Goal: Task Accomplishment & Management: Manage account settings

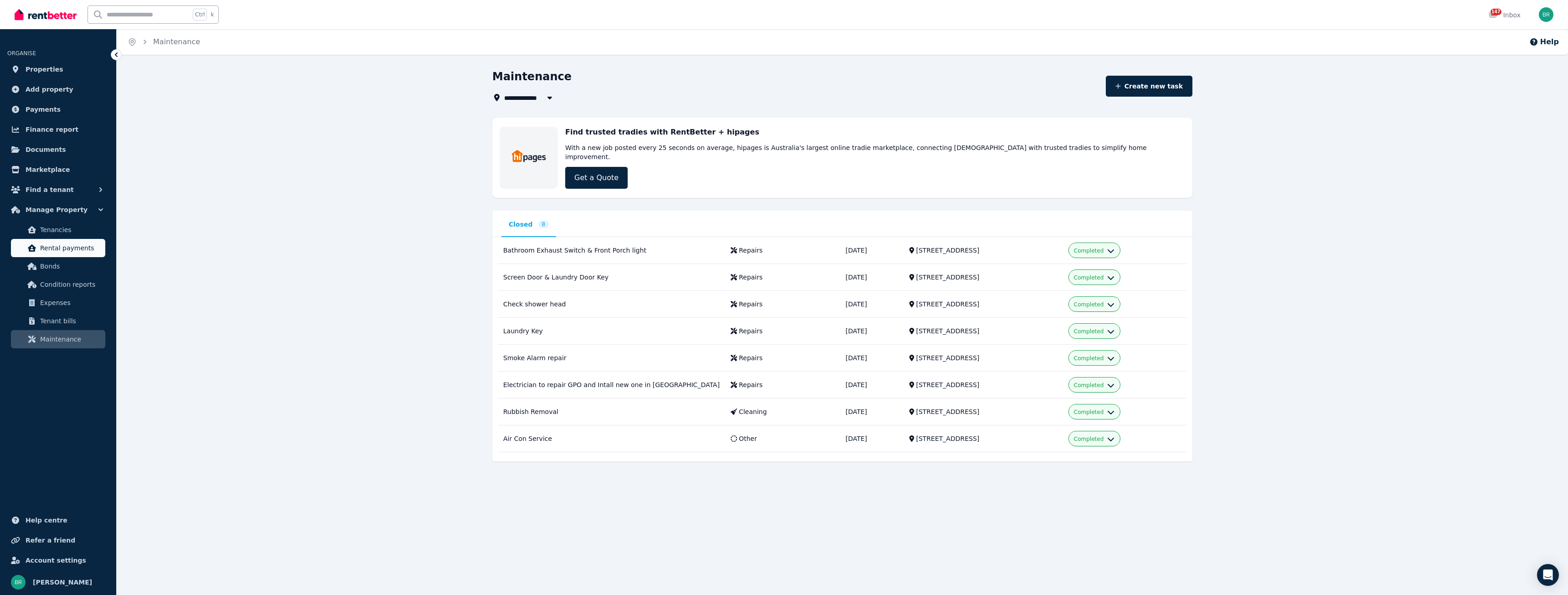
click at [46, 252] on span "Rental payments" at bounding box center [71, 248] width 61 height 11
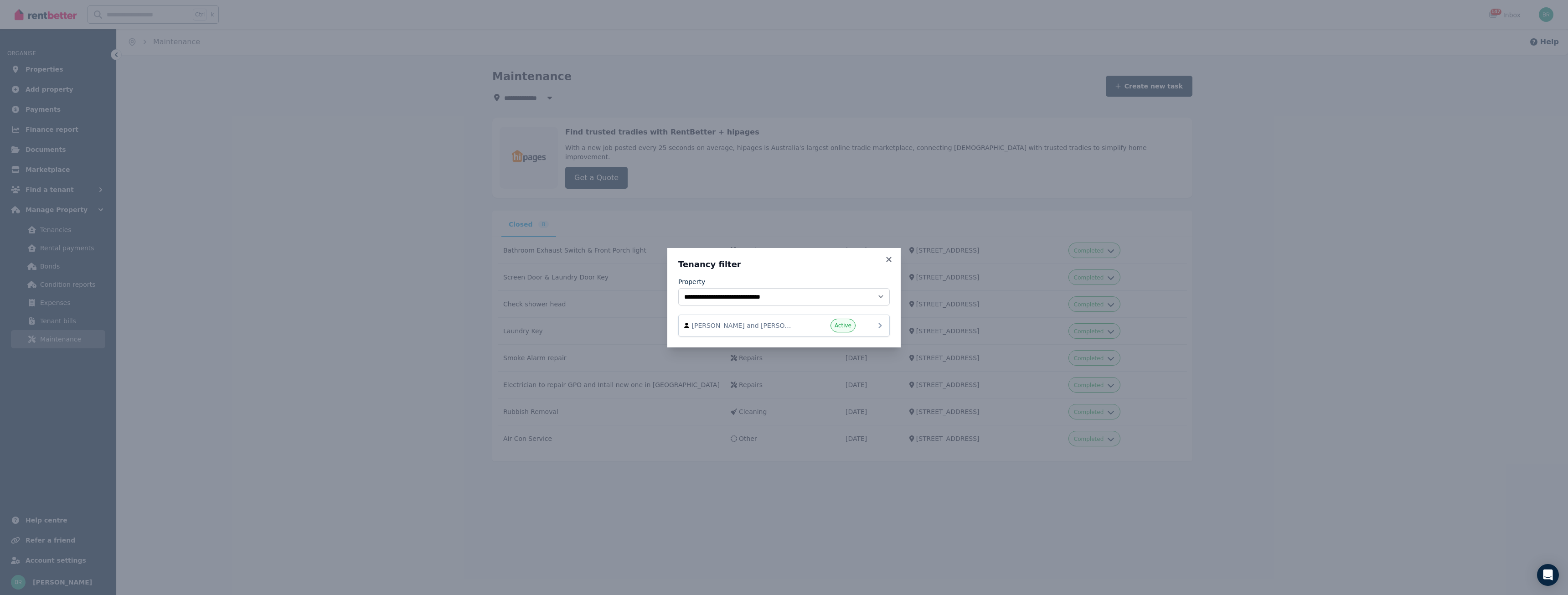
click at [870, 323] on div "Genevieve Riley and Madeleine Elizabeth Poulsen Active" at bounding box center [784, 325] width 200 height 13
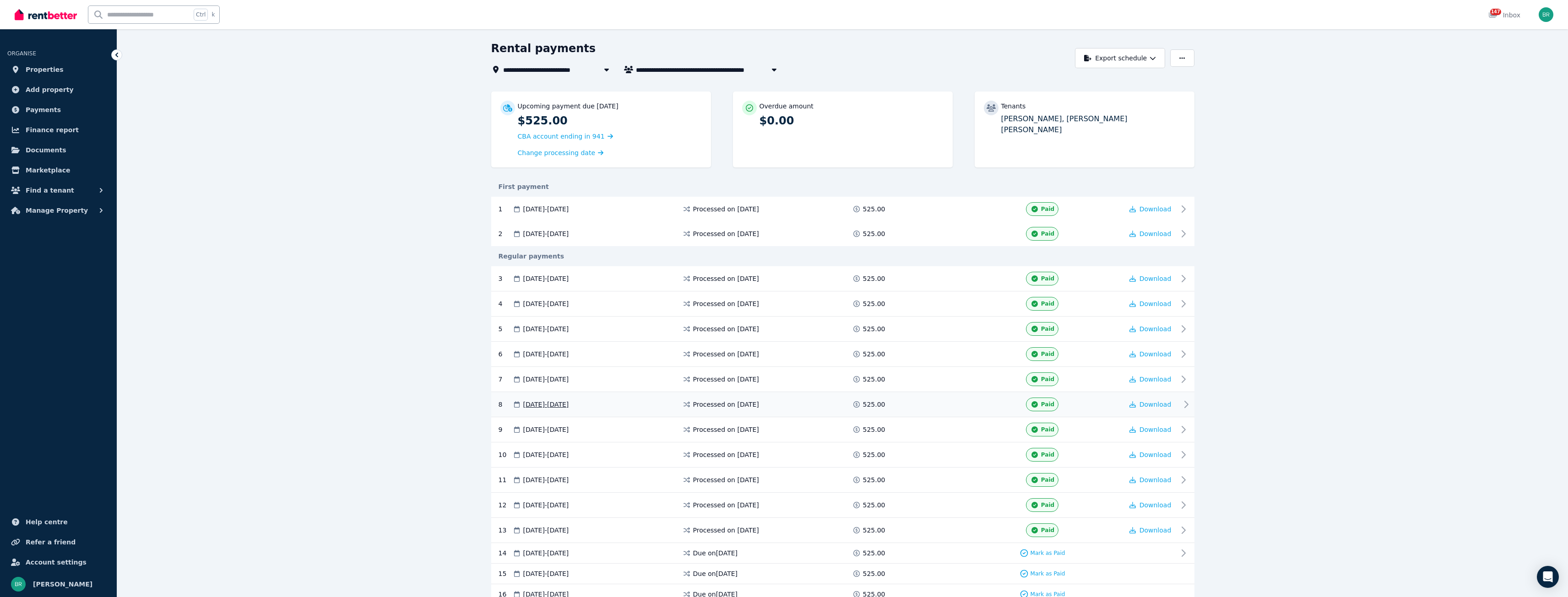
scroll to position [137, 0]
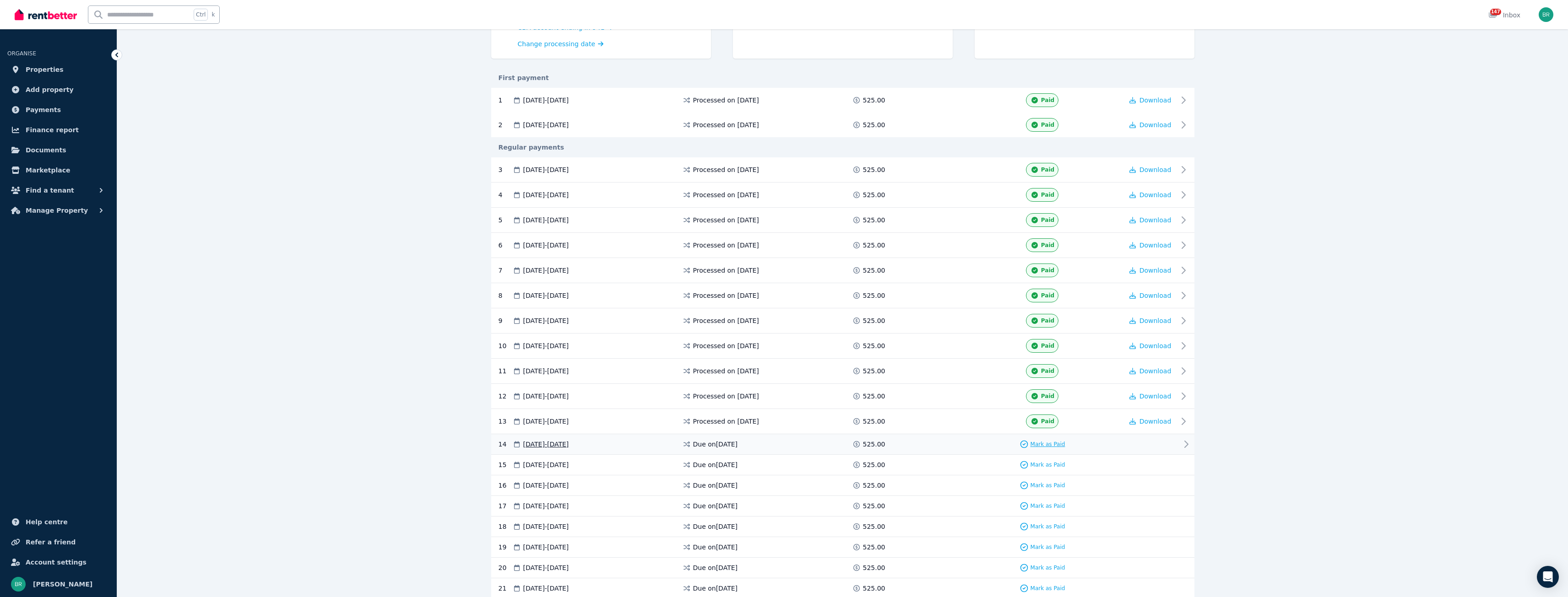
click at [1056, 446] on span "Mark as Paid" at bounding box center [1048, 444] width 35 height 7
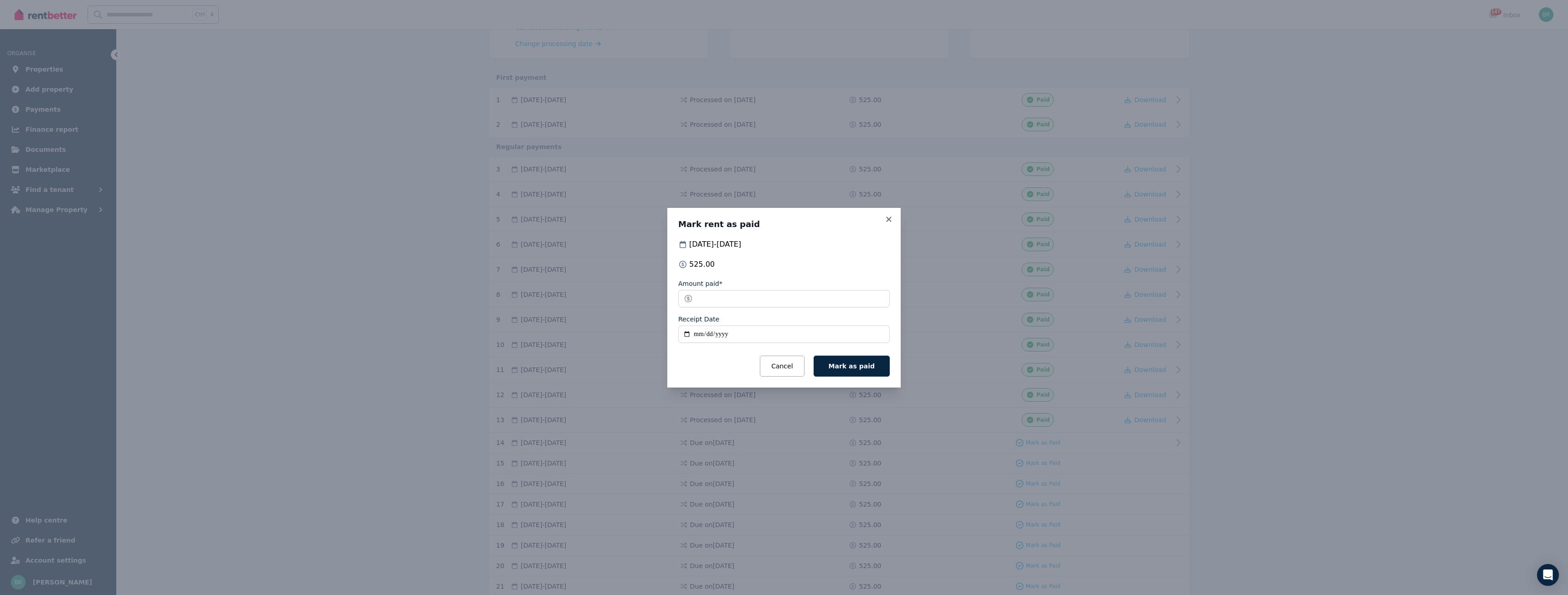
click at [814, 337] on input "Receipt Date" at bounding box center [783, 334] width 211 height 17
type input "**********"
click at [866, 364] on span "Mark as paid" at bounding box center [852, 366] width 46 height 7
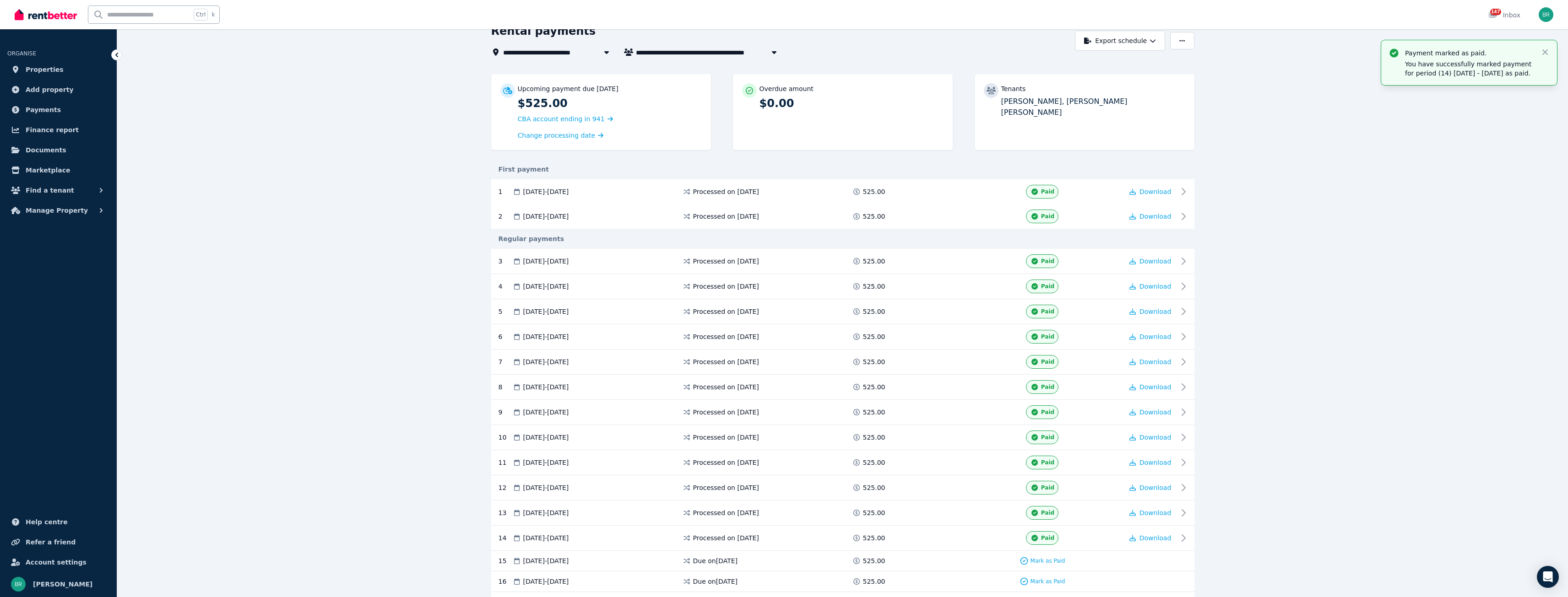
scroll to position [0, 0]
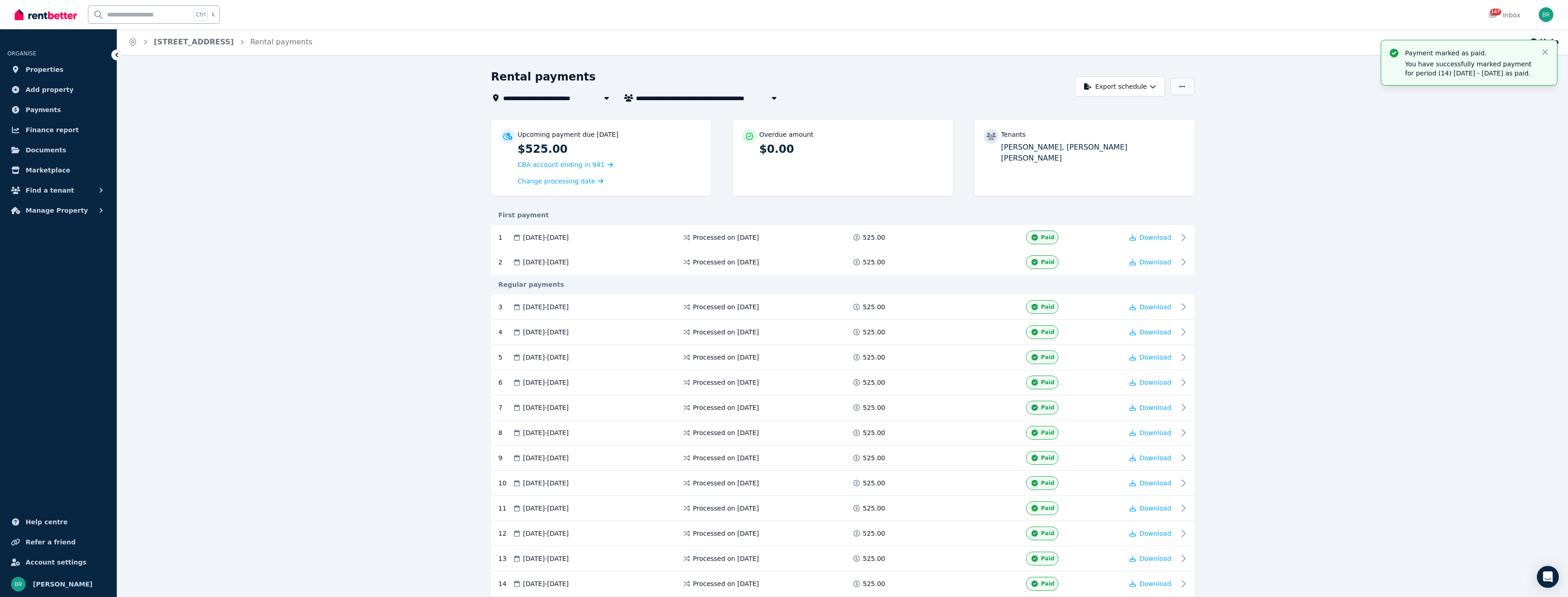
click at [1180, 82] on button "button" at bounding box center [1182, 86] width 24 height 17
click at [50, 110] on span "Payments" at bounding box center [43, 110] width 35 height 11
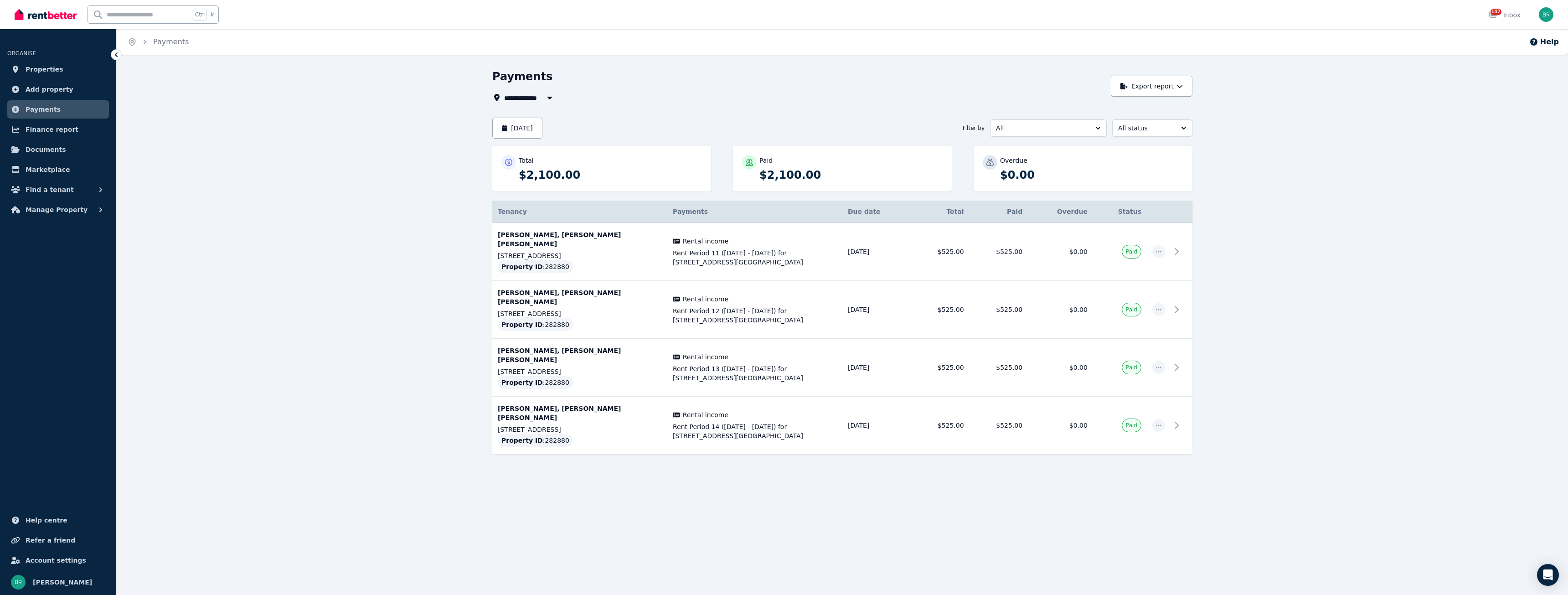
click at [553, 96] on icon "button" at bounding box center [550, 97] width 9 height 7
type input "**********"
click at [553, 96] on icon "button" at bounding box center [550, 97] width 9 height 7
click at [541, 126] on button "August 2025" at bounding box center [517, 128] width 50 height 21
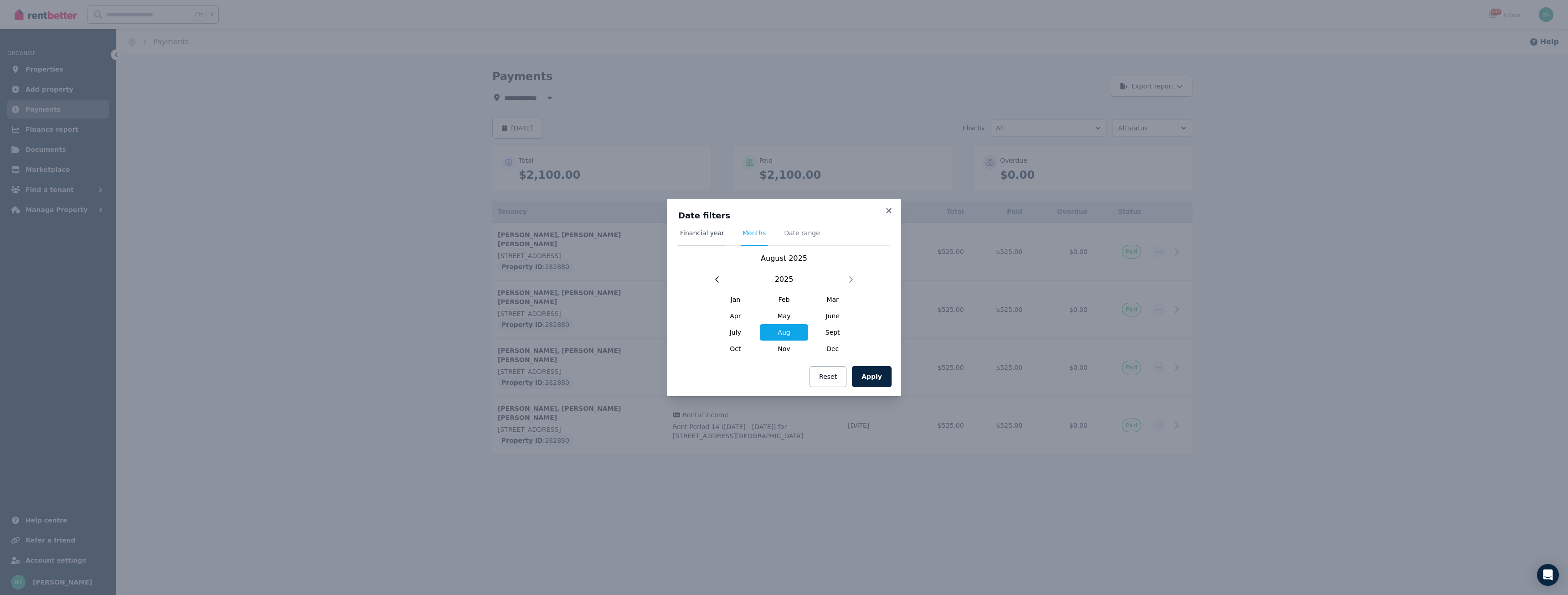
click at [707, 233] on span "Financial year" at bounding box center [702, 233] width 44 height 9
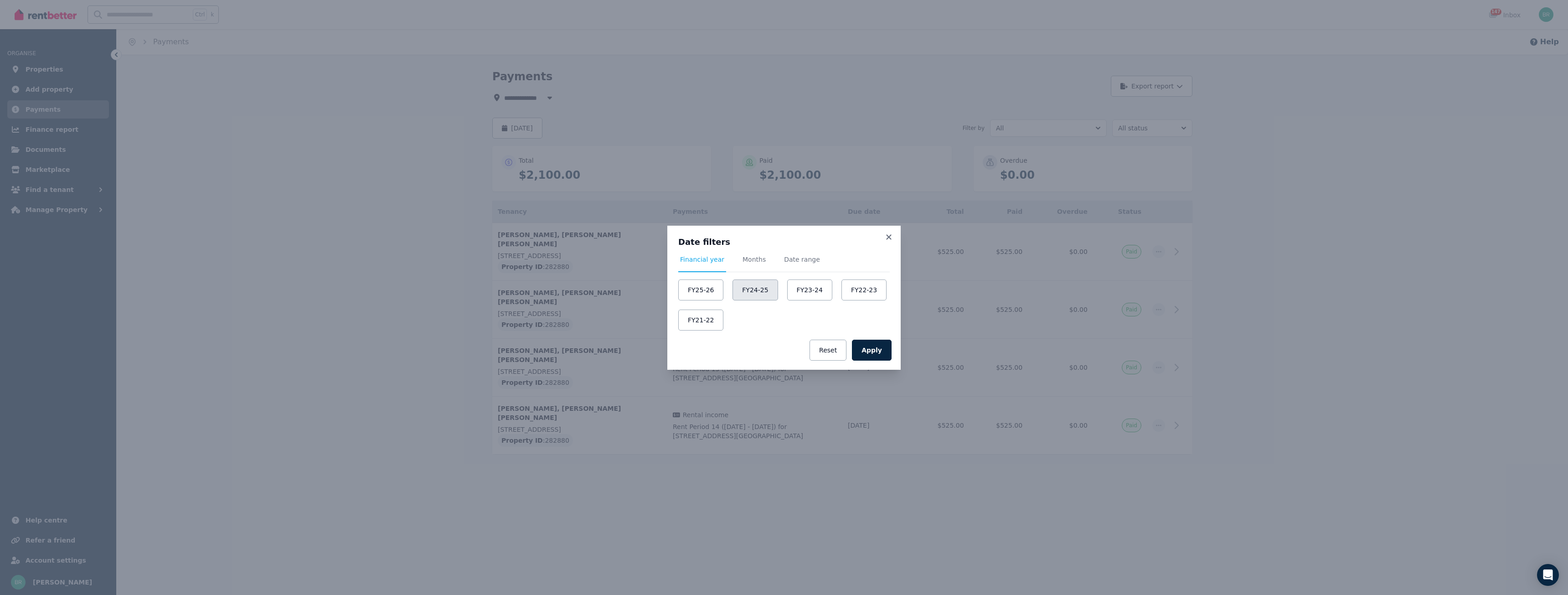
click at [743, 297] on button "FY24-25" at bounding box center [755, 290] width 45 height 21
click at [883, 354] on button "Apply" at bounding box center [872, 350] width 40 height 21
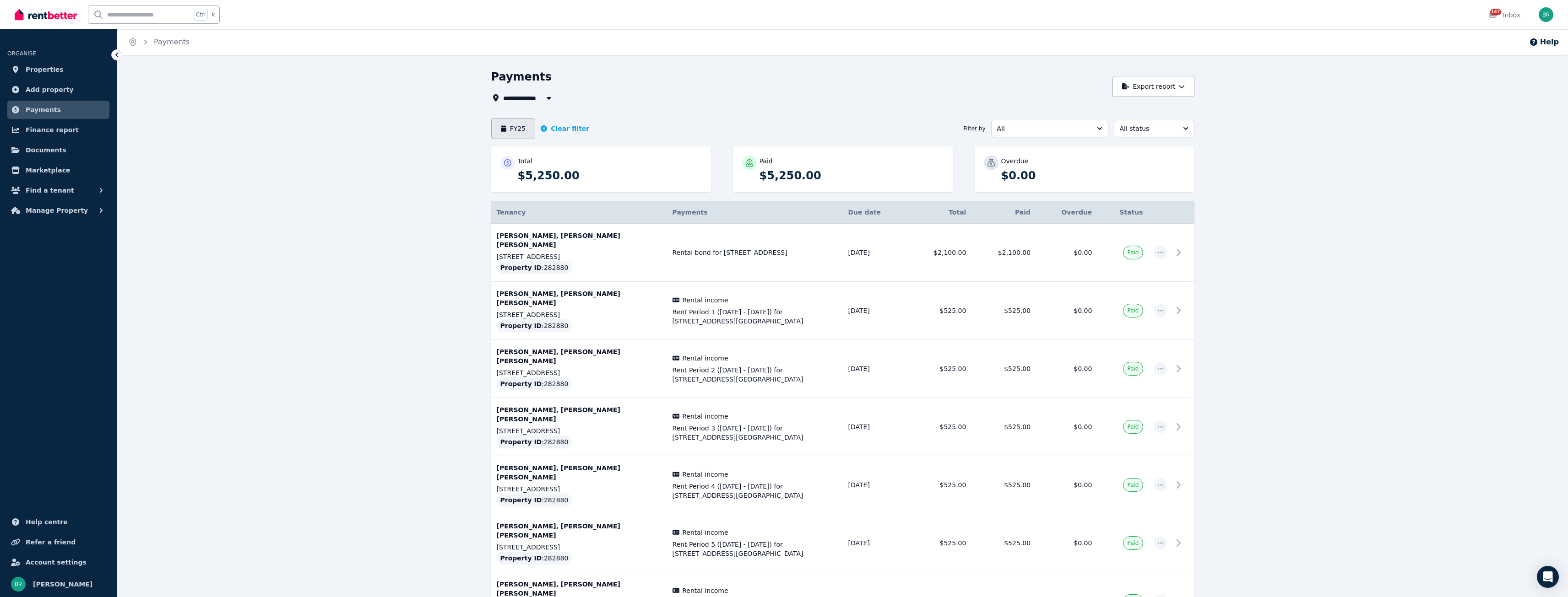
click at [522, 131] on button "FY25" at bounding box center [513, 128] width 45 height 21
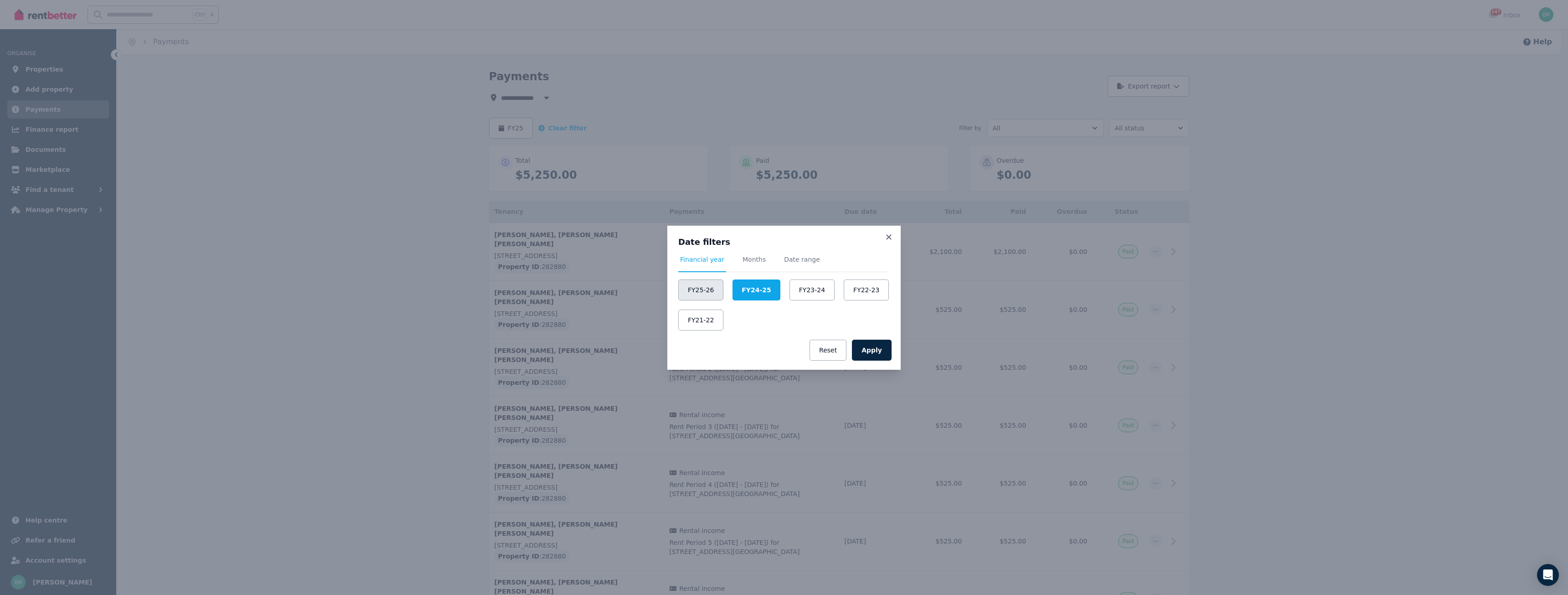
click at [710, 293] on button "FY25-26" at bounding box center [701, 290] width 45 height 21
click at [885, 356] on button "Apply" at bounding box center [872, 350] width 40 height 21
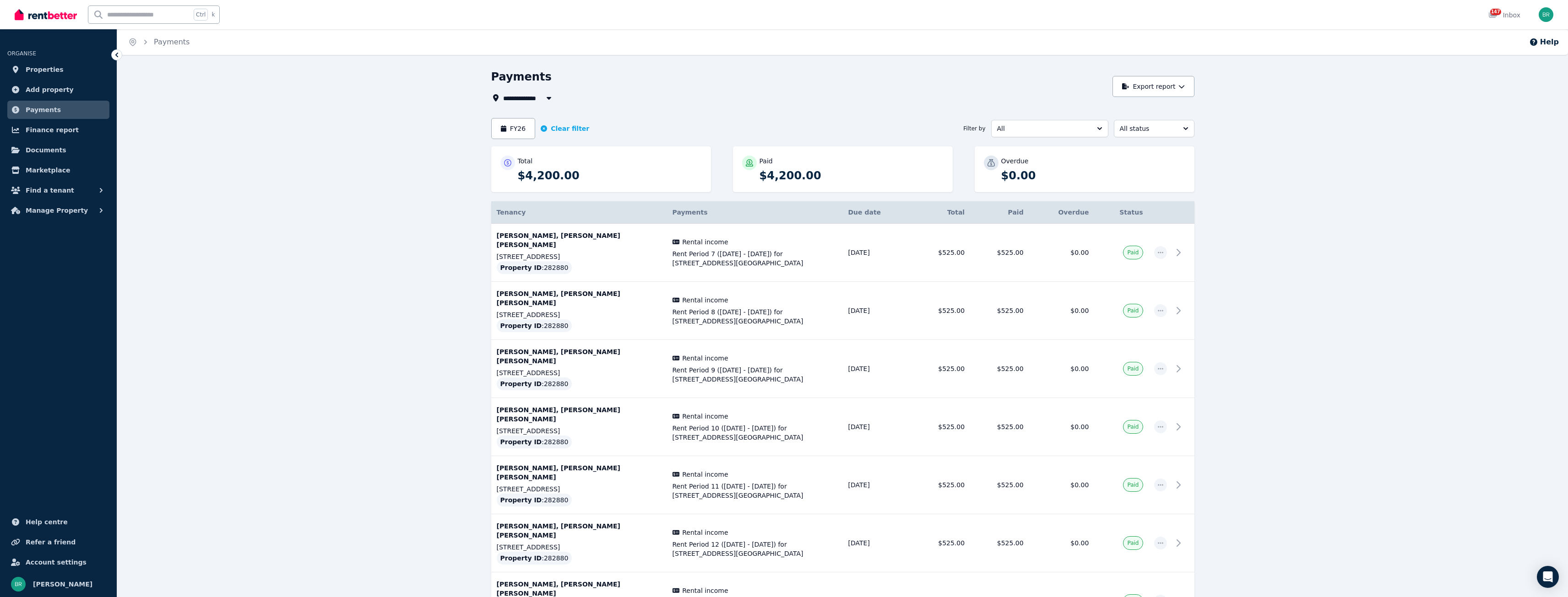
click at [199, 126] on div "**********" at bounding box center [842, 403] width 1451 height 668
click at [68, 71] on link "Properties" at bounding box center [58, 70] width 102 height 18
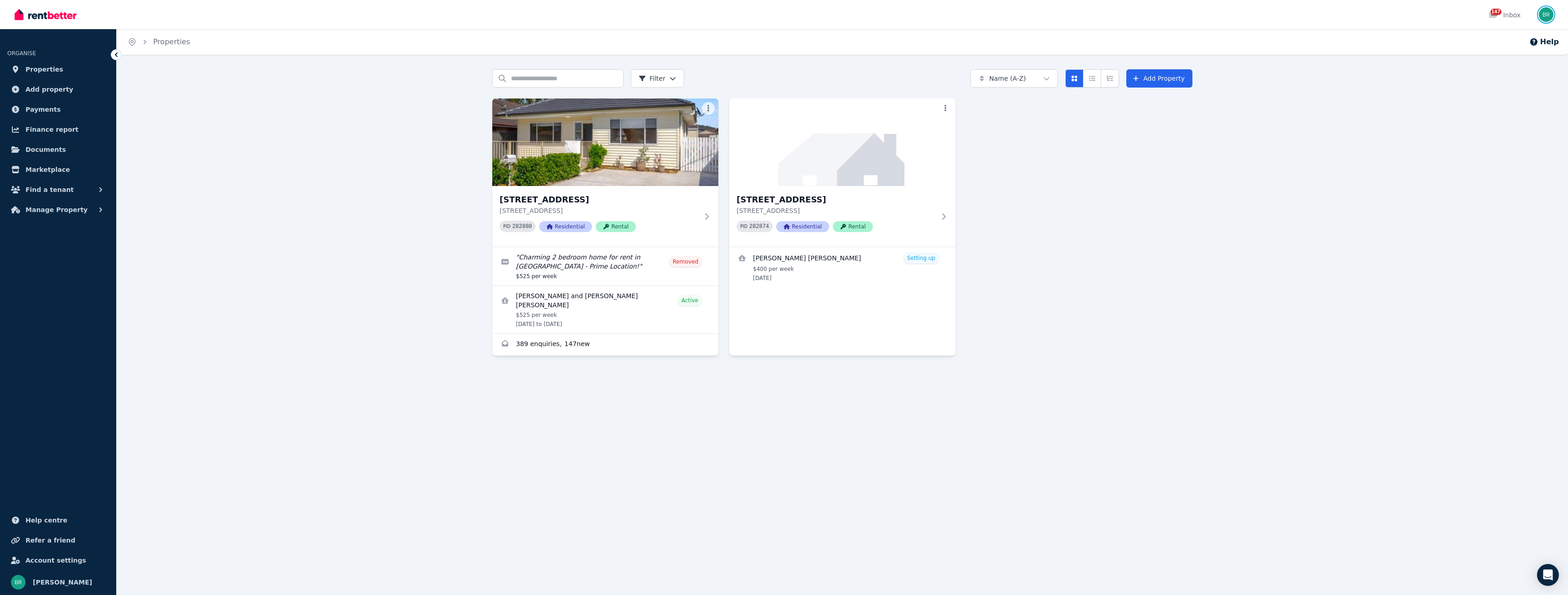
click at [1546, 12] on img "button" at bounding box center [1546, 15] width 15 height 15
click at [1513, 89] on link "Account" at bounding box center [1493, 87] width 55 height 16
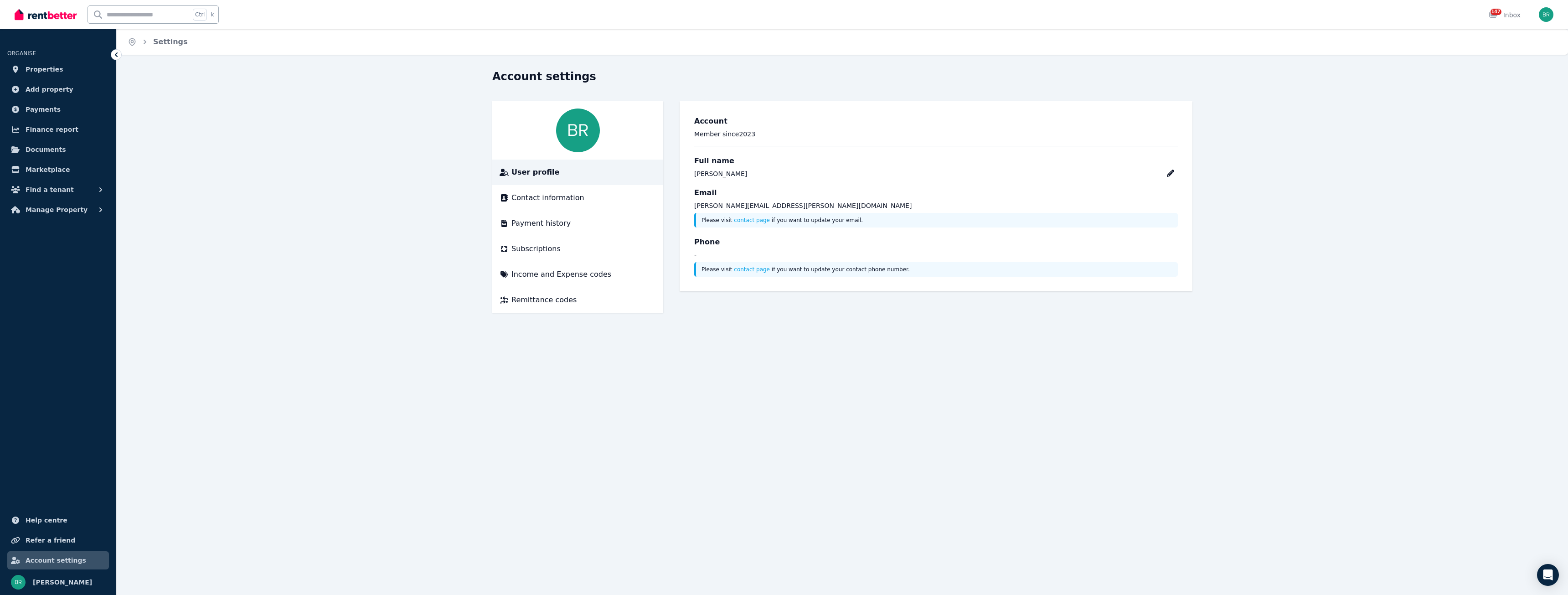
click at [540, 174] on span "User profile" at bounding box center [535, 172] width 48 height 11
click at [540, 201] on span "Contact information" at bounding box center [548, 198] width 73 height 11
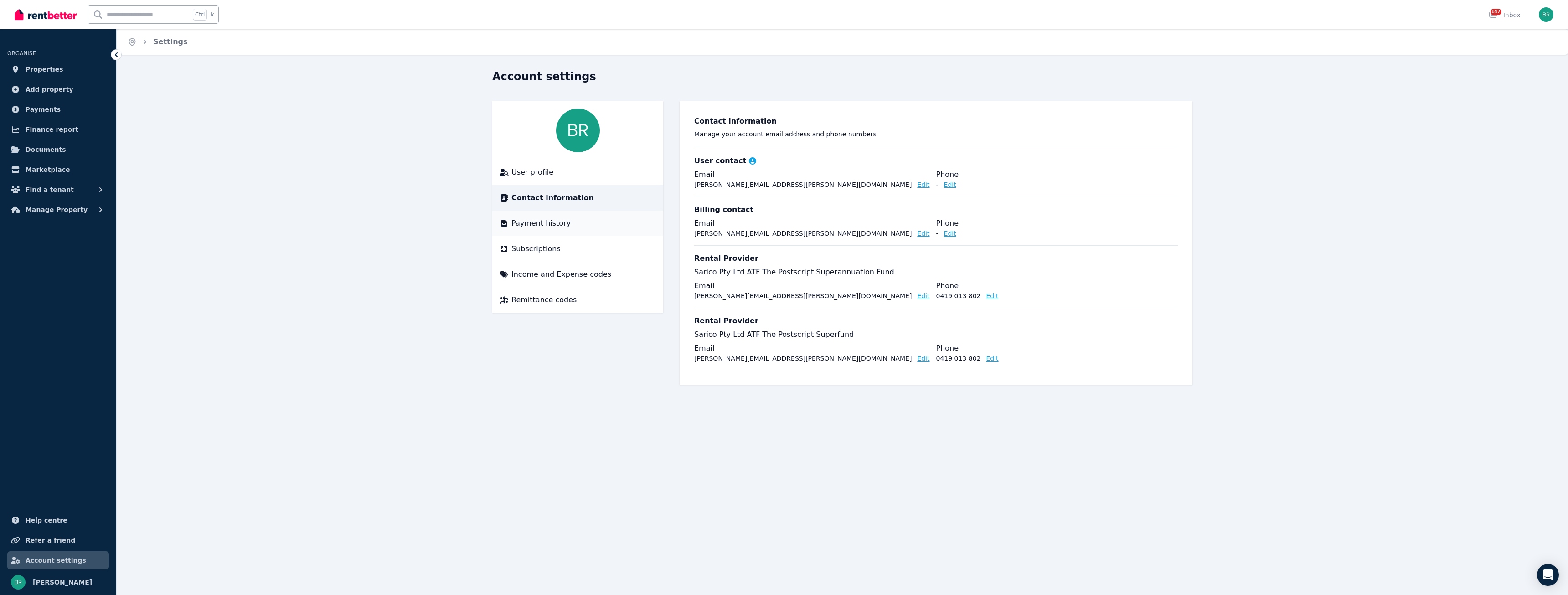
click at [544, 222] on span "Payment history" at bounding box center [541, 224] width 59 height 11
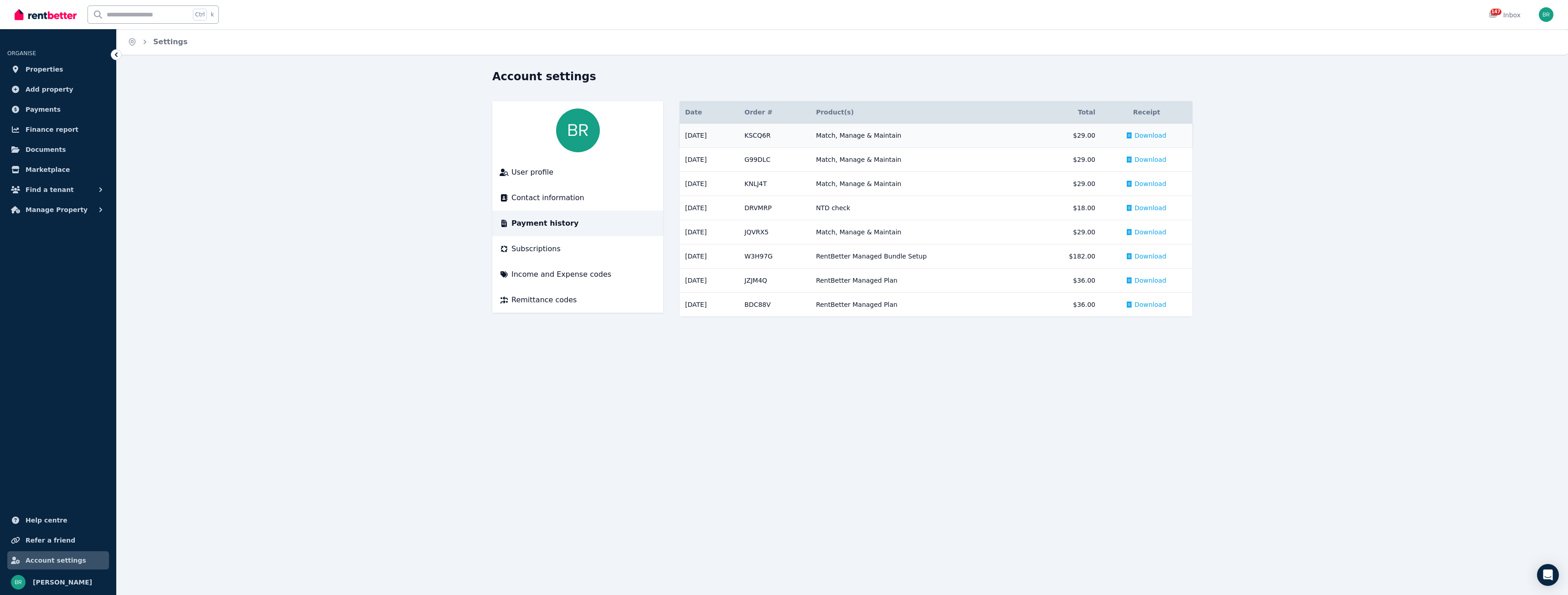
click at [1161, 137] on span "Download" at bounding box center [1150, 135] width 32 height 9
click at [81, 583] on span "Barbara Raffellini" at bounding box center [62, 582] width 59 height 11
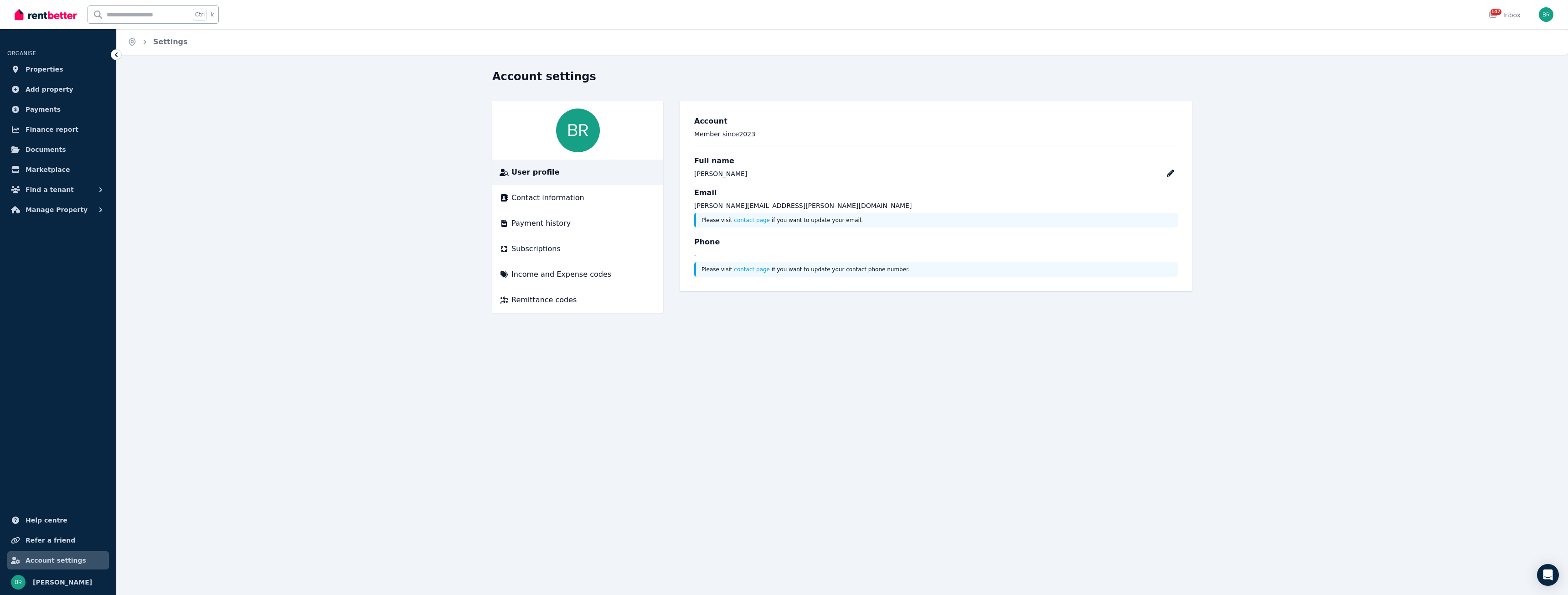
click at [181, 43] on ol "Home Settings" at bounding box center [158, 42] width 82 height 26
click at [538, 172] on span "User profile" at bounding box center [535, 172] width 48 height 11
click at [542, 195] on span "Contact information" at bounding box center [548, 198] width 73 height 11
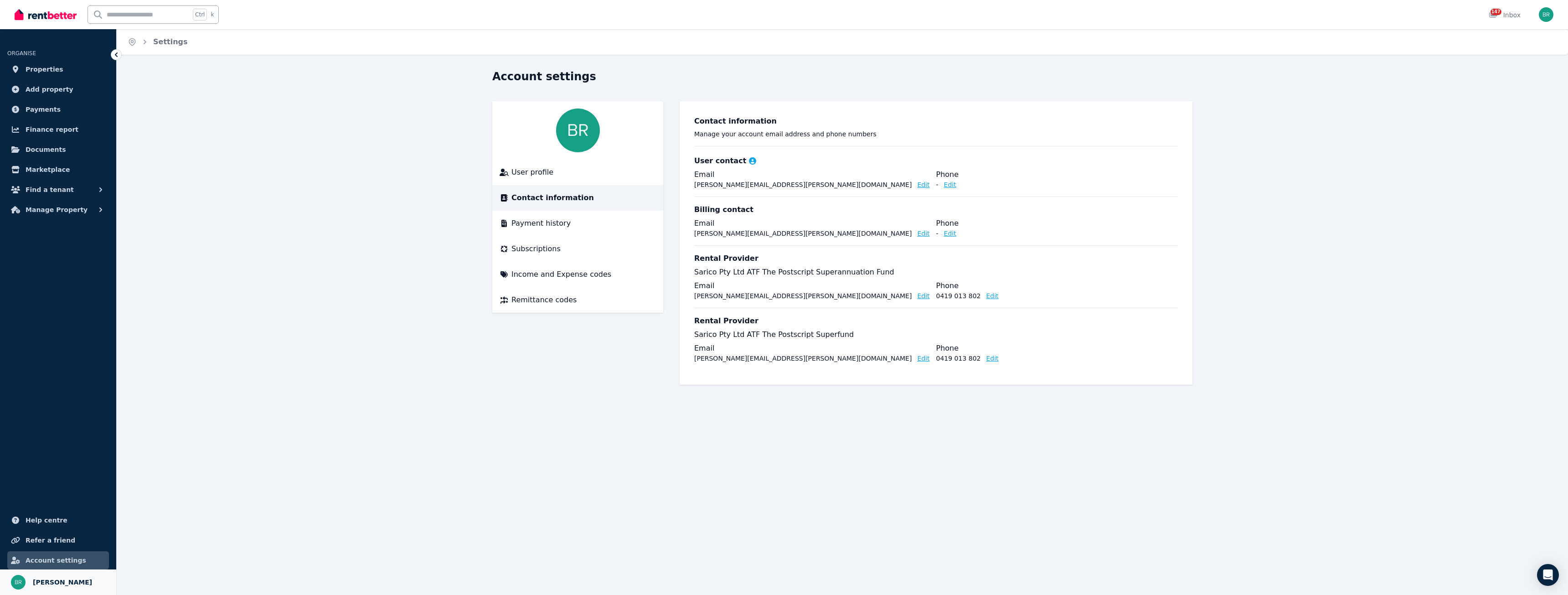
click at [75, 576] on link "Your profile Barbara Raffellini" at bounding box center [58, 582] width 116 height 26
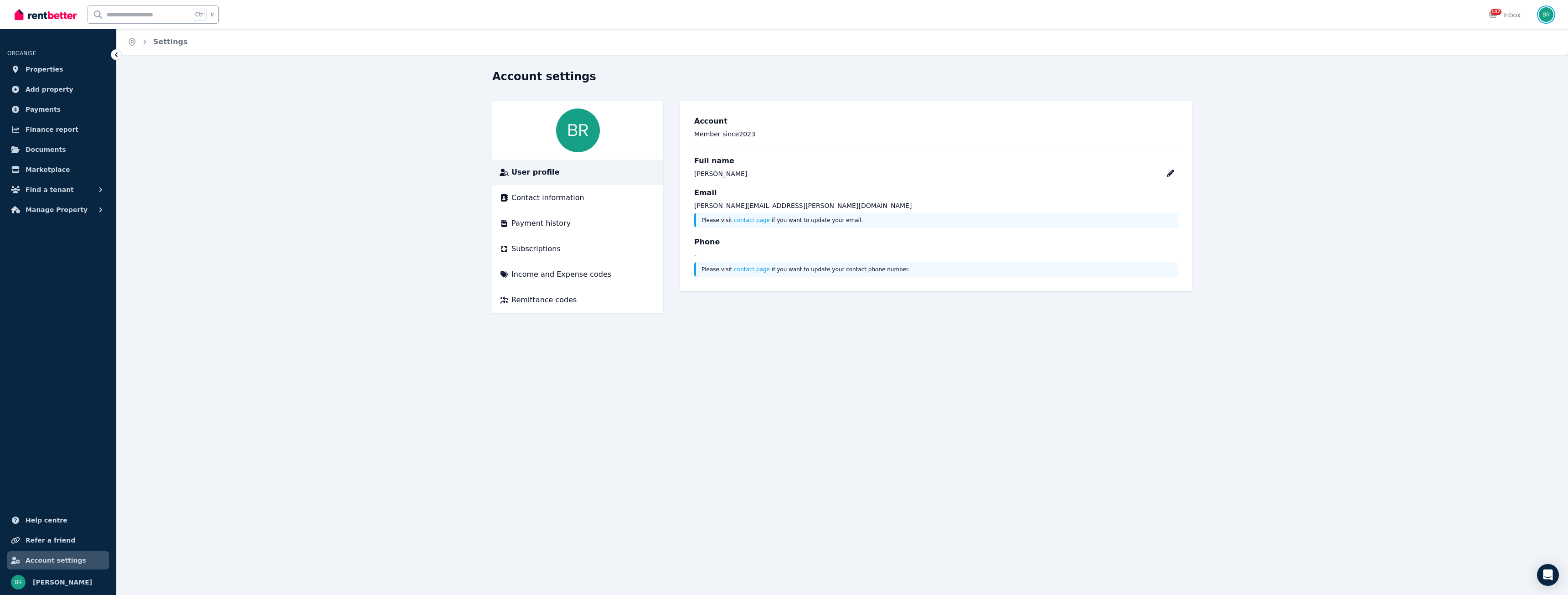
click at [1552, 13] on img "button" at bounding box center [1546, 15] width 15 height 15
click at [1508, 104] on link "Help Centre" at bounding box center [1499, 104] width 67 height 16
click at [1489, 119] on span "Logout" at bounding box center [1510, 120] width 88 height 16
